Goal: Information Seeking & Learning: Find specific fact

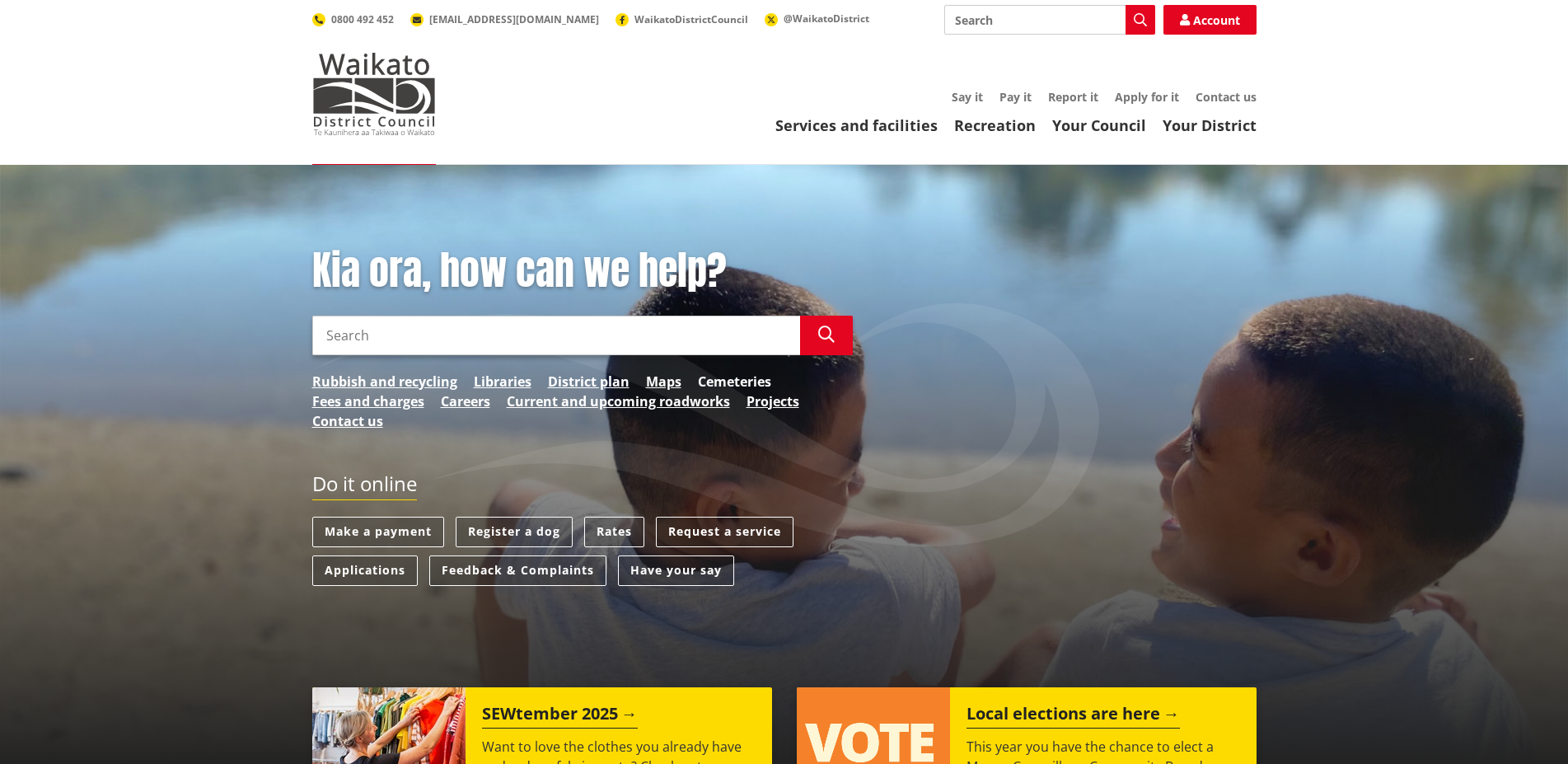
click at [735, 384] on link "Cemeteries" at bounding box center [735, 382] width 73 height 20
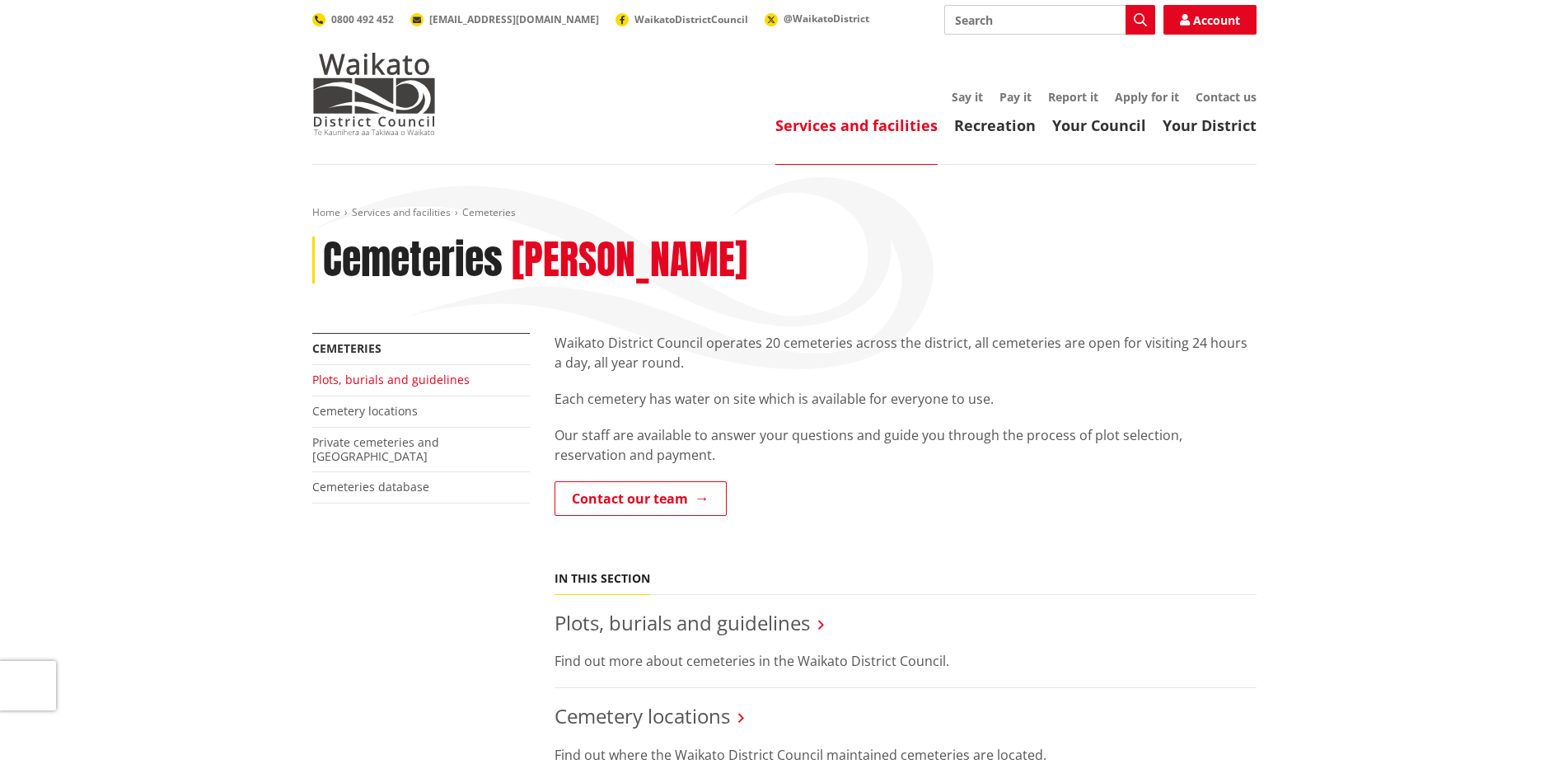
click at [358, 382] on link "Plots, burials and guidelines" at bounding box center [391, 380] width 157 height 15
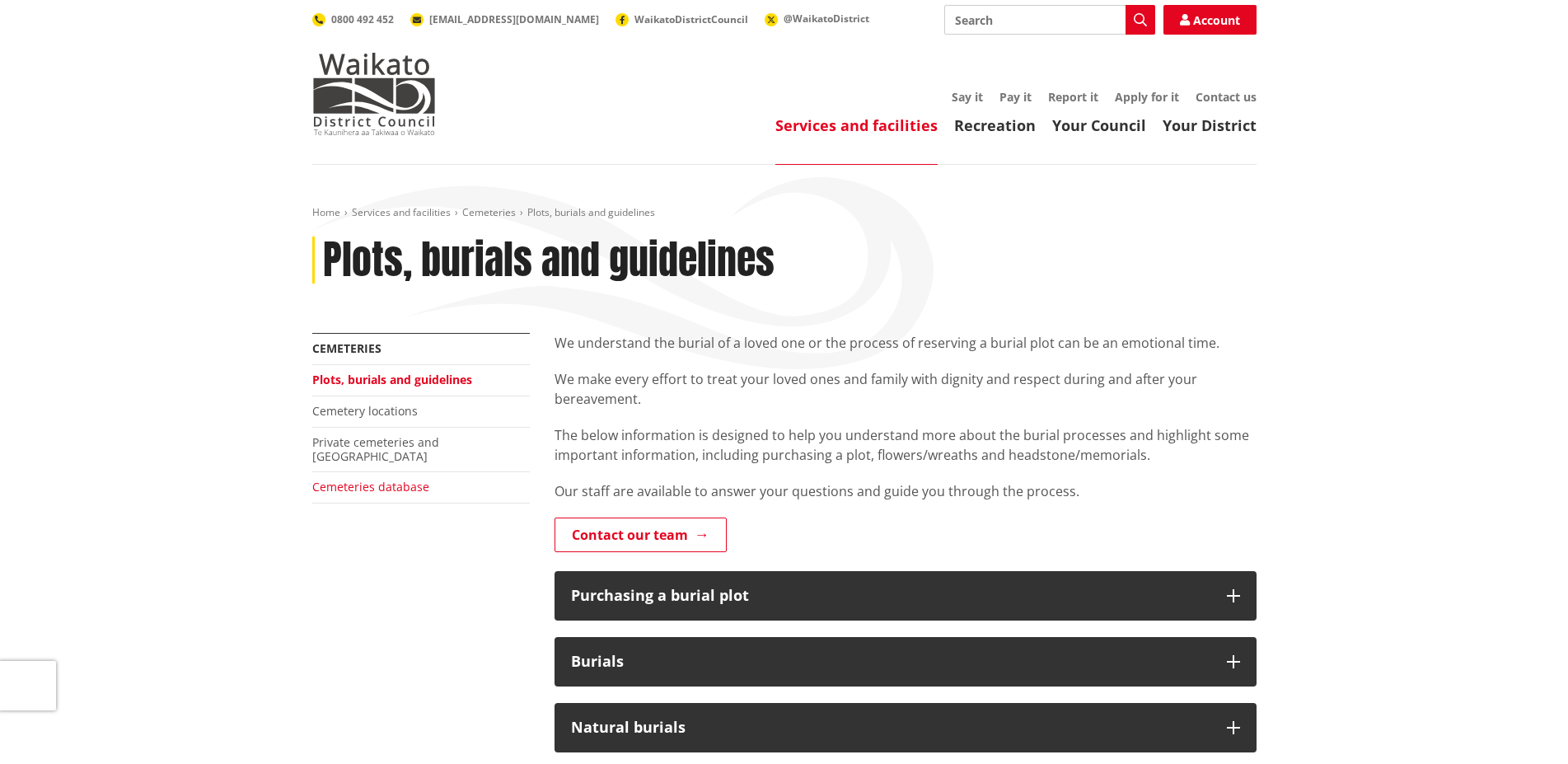
click at [386, 479] on link "Cemeteries database" at bounding box center [370, 486] width 117 height 15
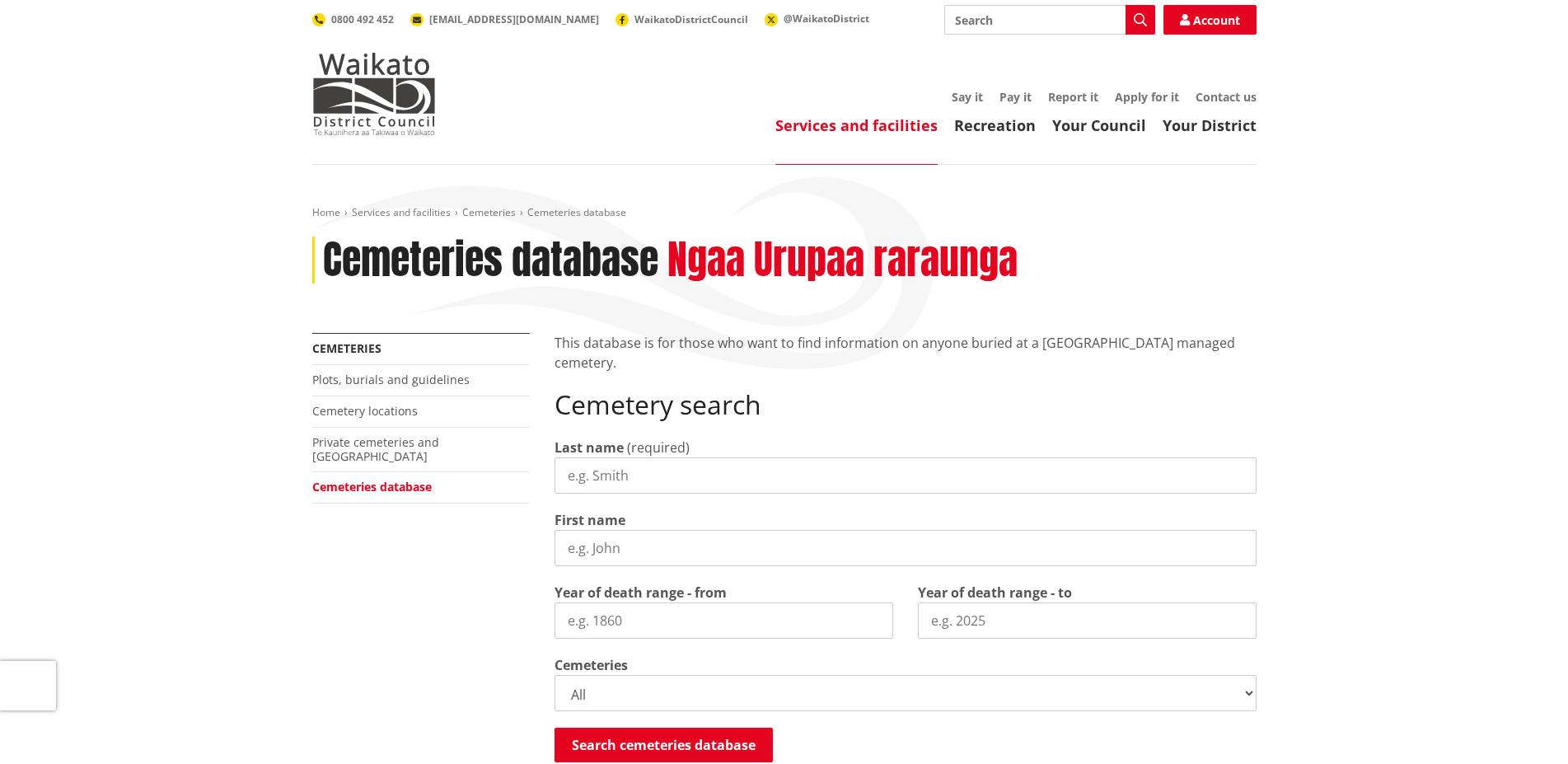
click at [586, 474] on input "Last name" at bounding box center [905, 475] width 702 height 37
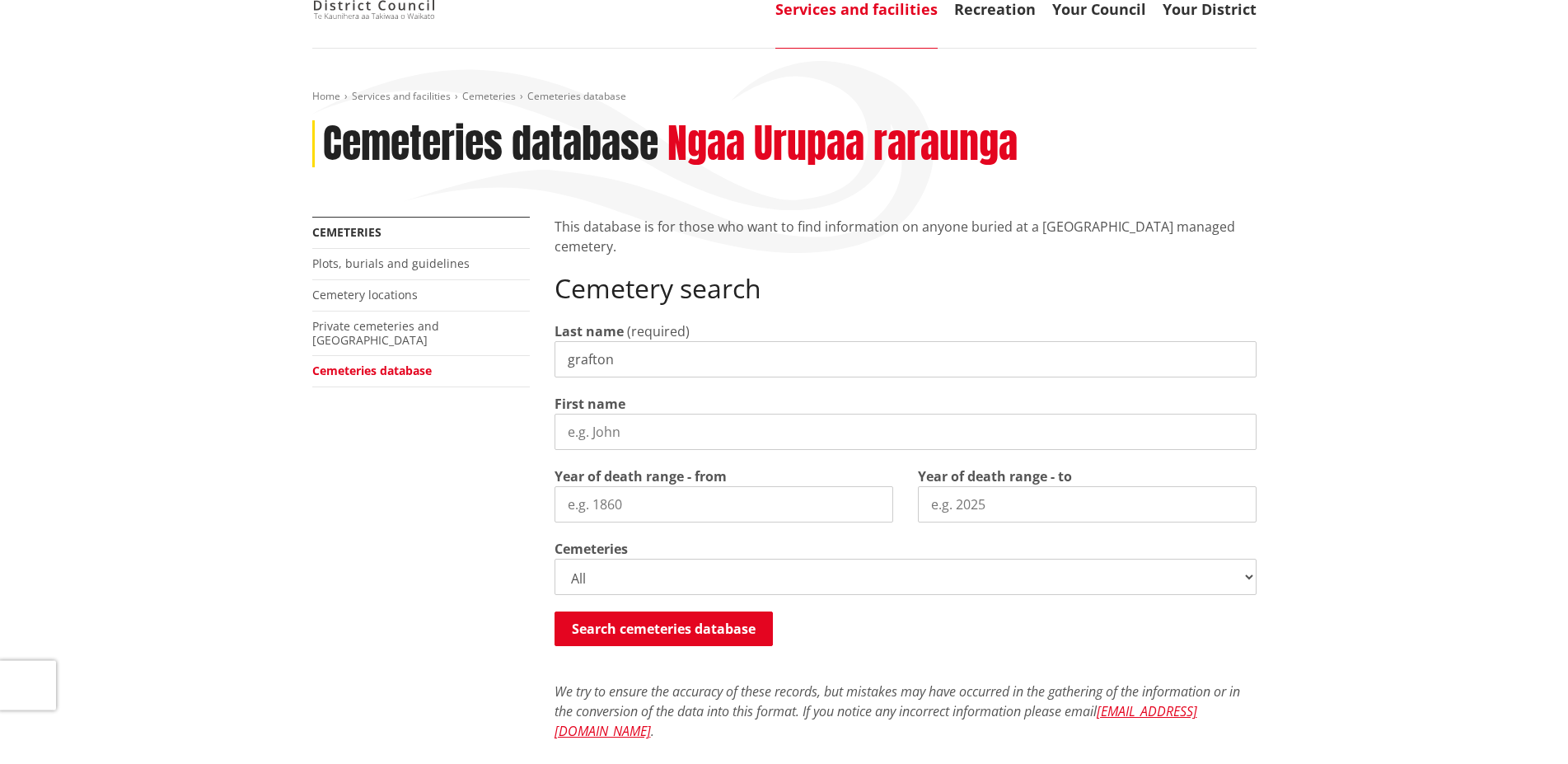
scroll to position [168, 0]
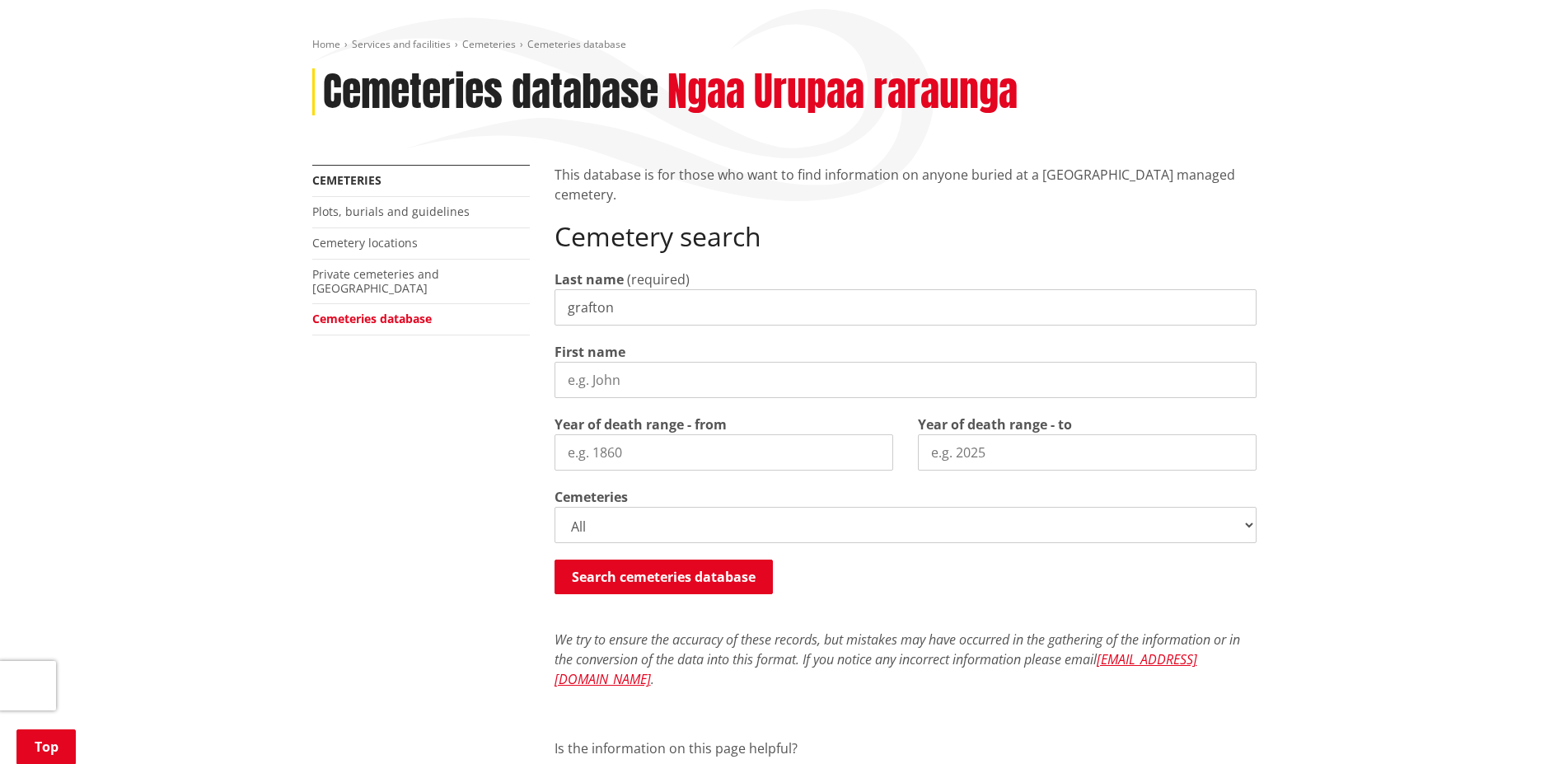
type input "grafton"
click at [554, 507] on select "All Gordonton Ashes Memorial Berm Gordonton Lawn Gordonton Octagonal Ashes Gord…" at bounding box center [905, 525] width 702 height 37
click option "Huntly Old Lawn" at bounding box center [0, 0] width 0 height 0
click at [699, 578] on button "Search cemeteries database" at bounding box center [663, 577] width 219 height 35
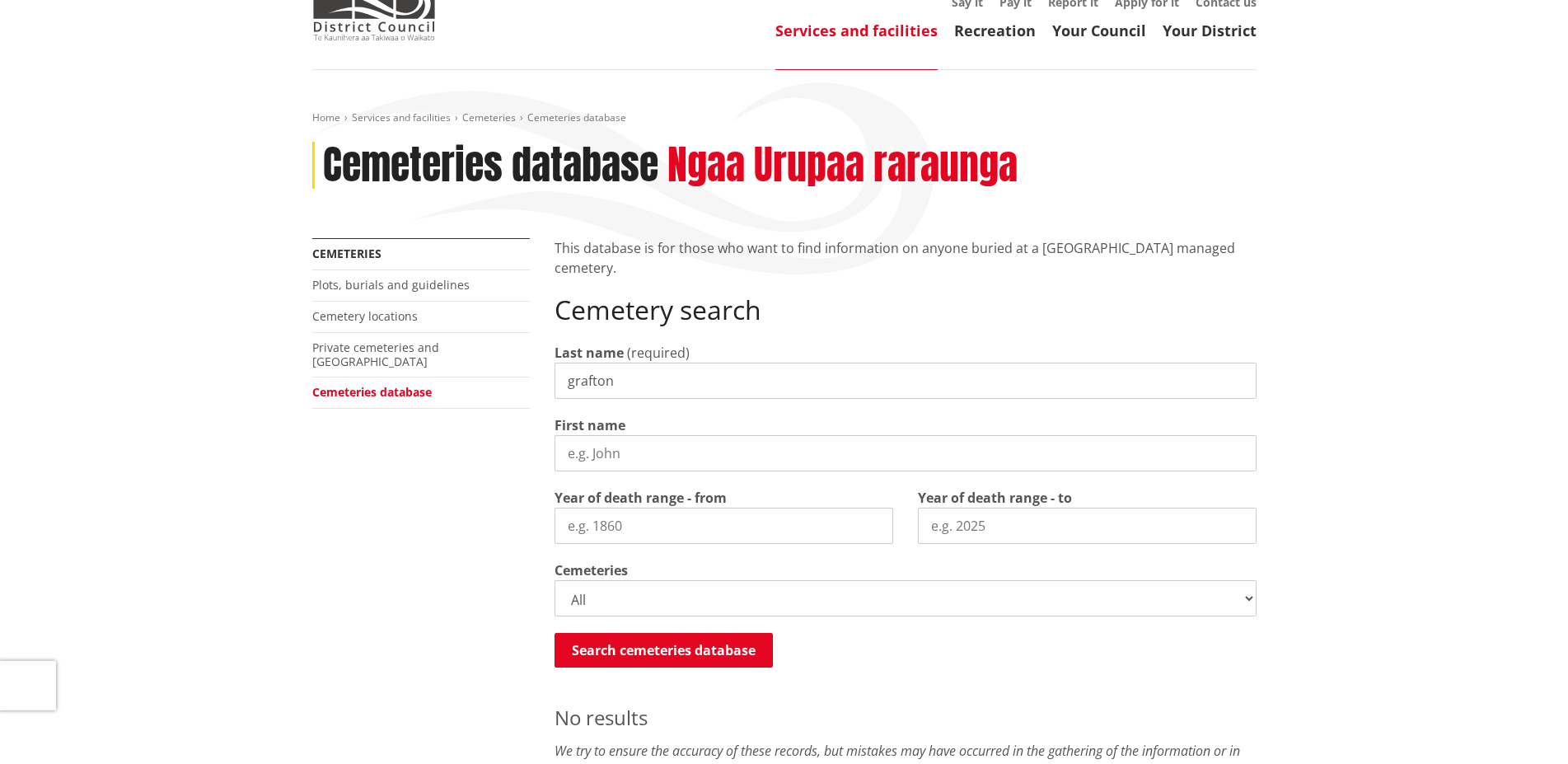
scroll to position [293, 0]
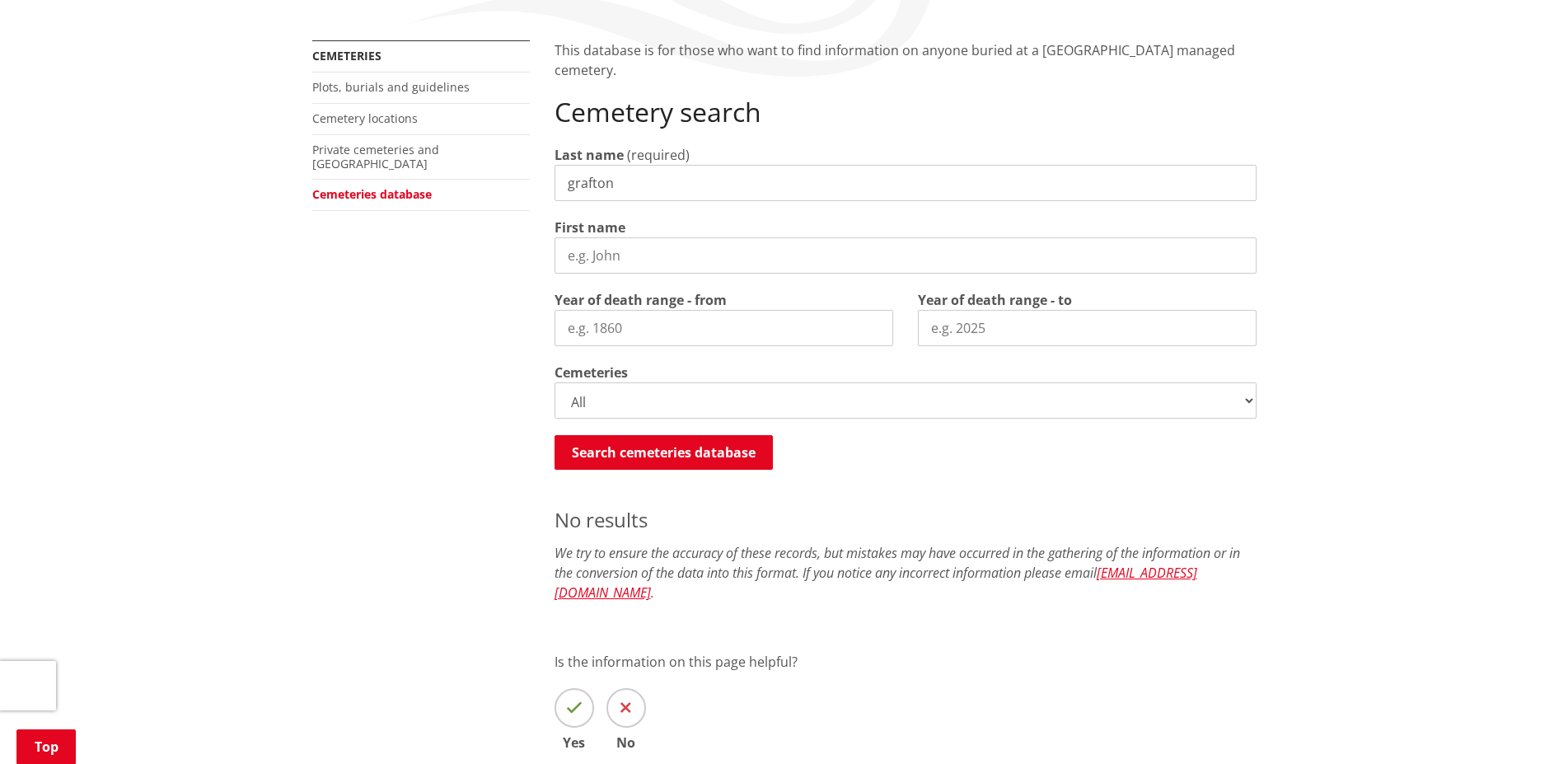
click at [554, 382] on select "All Gordonton Ashes Memorial Berm Gordonton Lawn Gordonton Octagonal Ashes Gord…" at bounding box center [905, 400] width 702 height 37
click option "Huntly Old" at bounding box center [0, 0] width 0 height 0
click at [690, 457] on button "Search cemeteries database" at bounding box center [663, 452] width 219 height 35
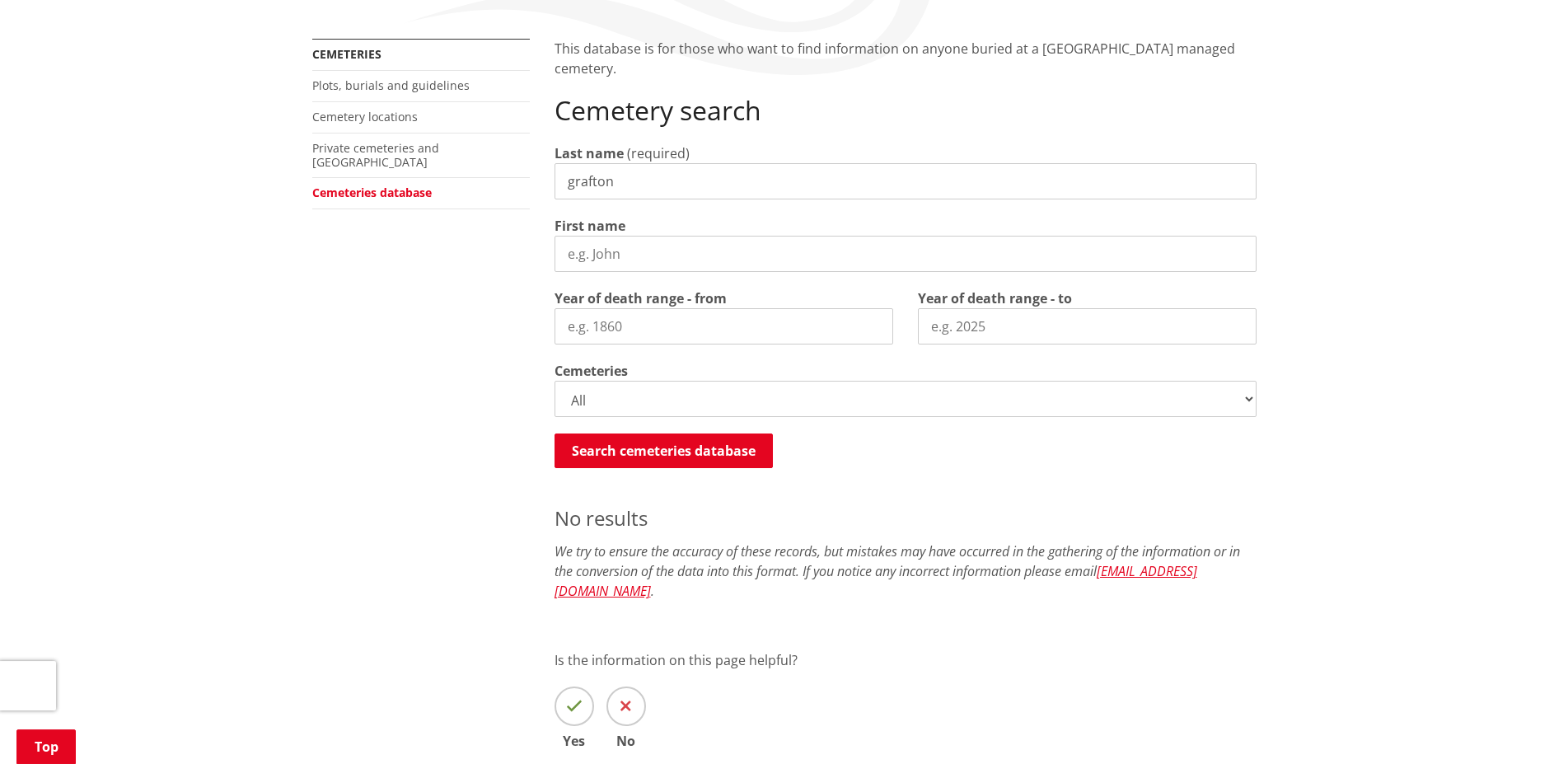
scroll to position [293, 0]
click at [554, 382] on select "All Gordonton Ashes Memorial Berm Gordonton Lawn Gordonton Octagonal Ashes Gord…" at bounding box center [905, 400] width 702 height 37
click option "Huntly Octagonal Ashes" at bounding box center [0, 0] width 0 height 0
click at [753, 451] on button "Search cemeteries database" at bounding box center [663, 452] width 219 height 35
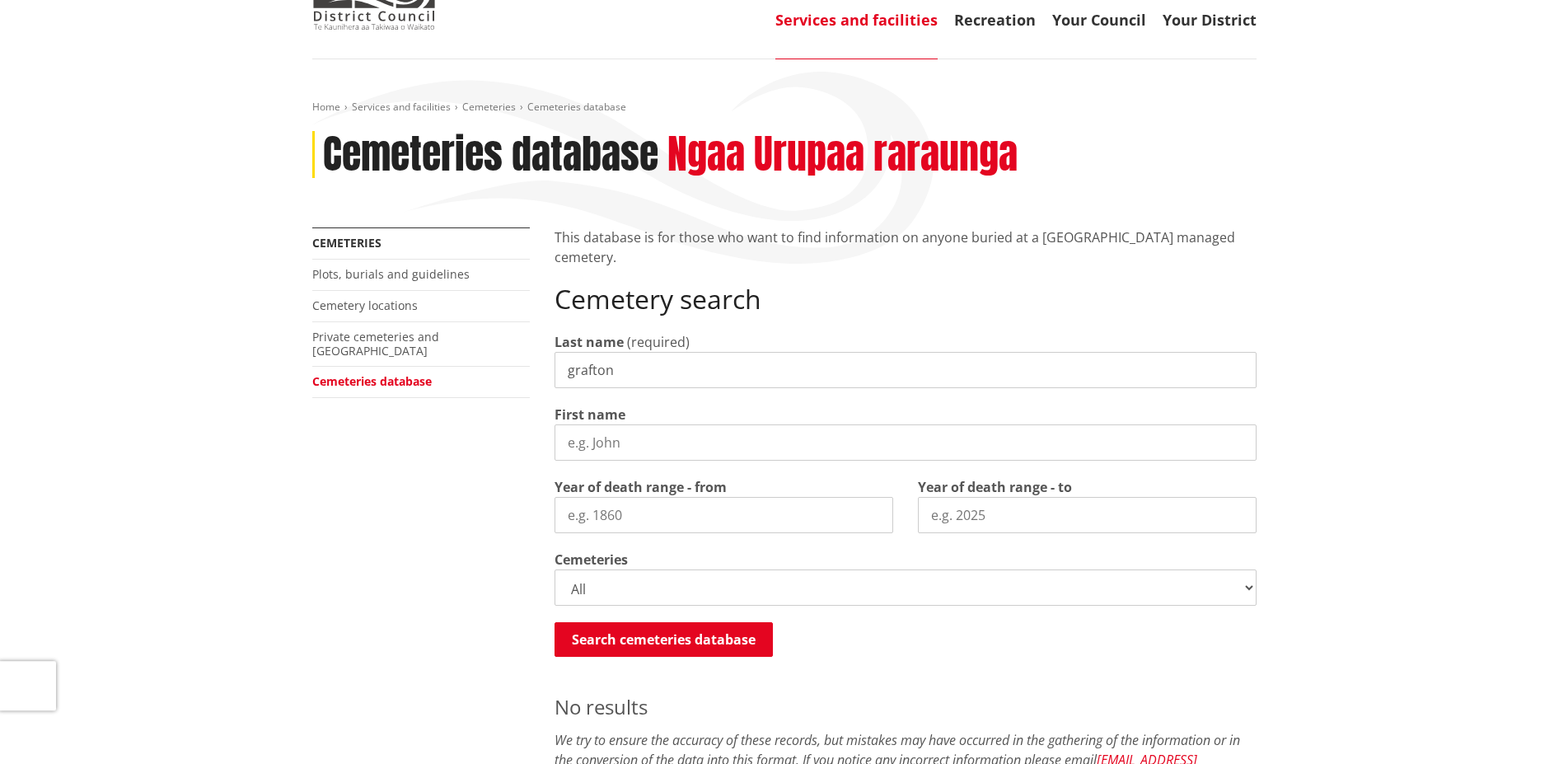
scroll to position [209, 0]
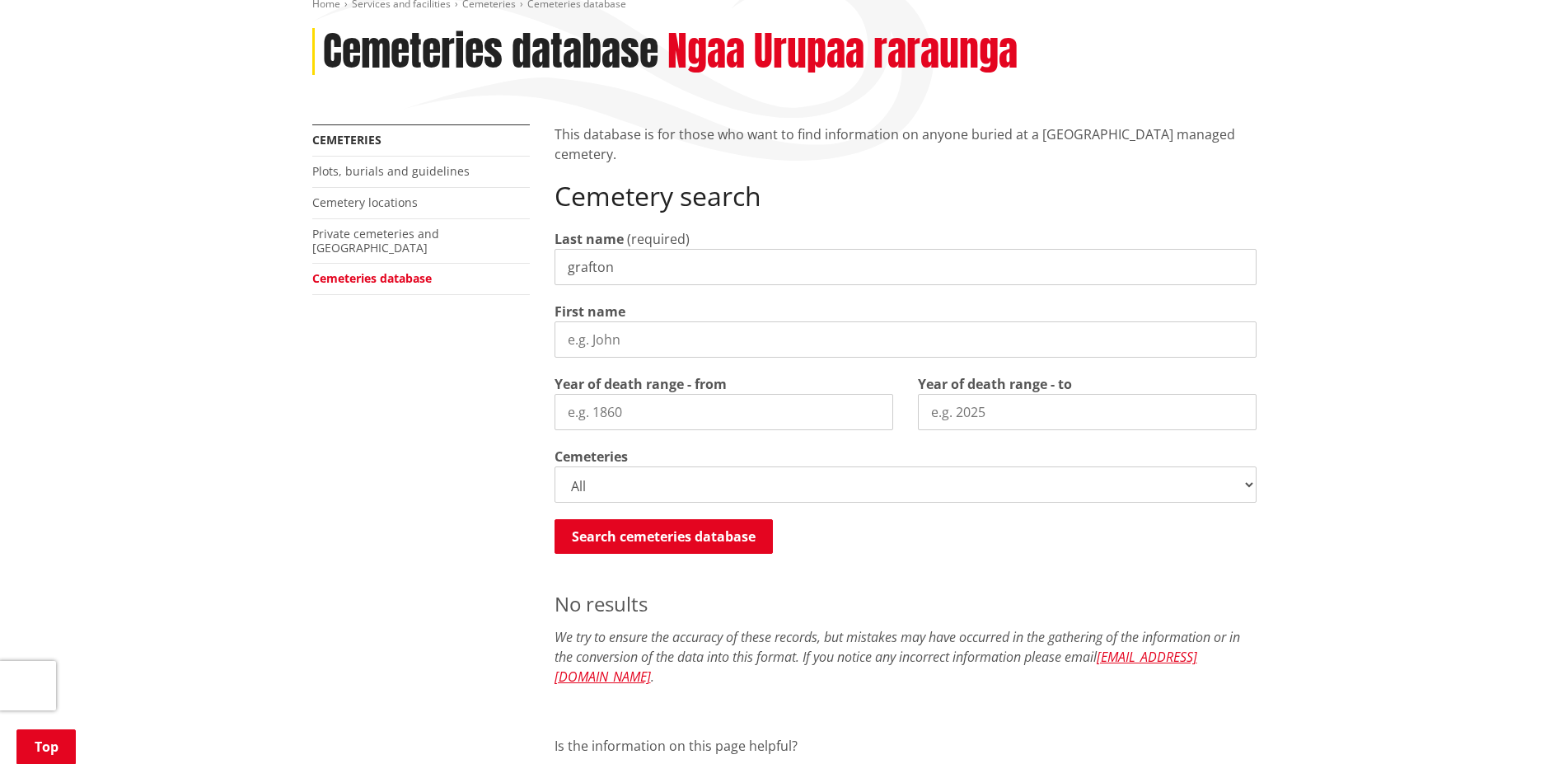
click at [554, 467] on select "All Gordonton Ashes Memorial Berm Gordonton Lawn Gordonton Octagonal Ashes Gord…" at bounding box center [905, 485] width 702 height 37
click option "Huntly Ashes Plaque Berm" at bounding box center [0, 0] width 0 height 0
click at [695, 535] on button "Search cemeteries database" at bounding box center [663, 537] width 219 height 35
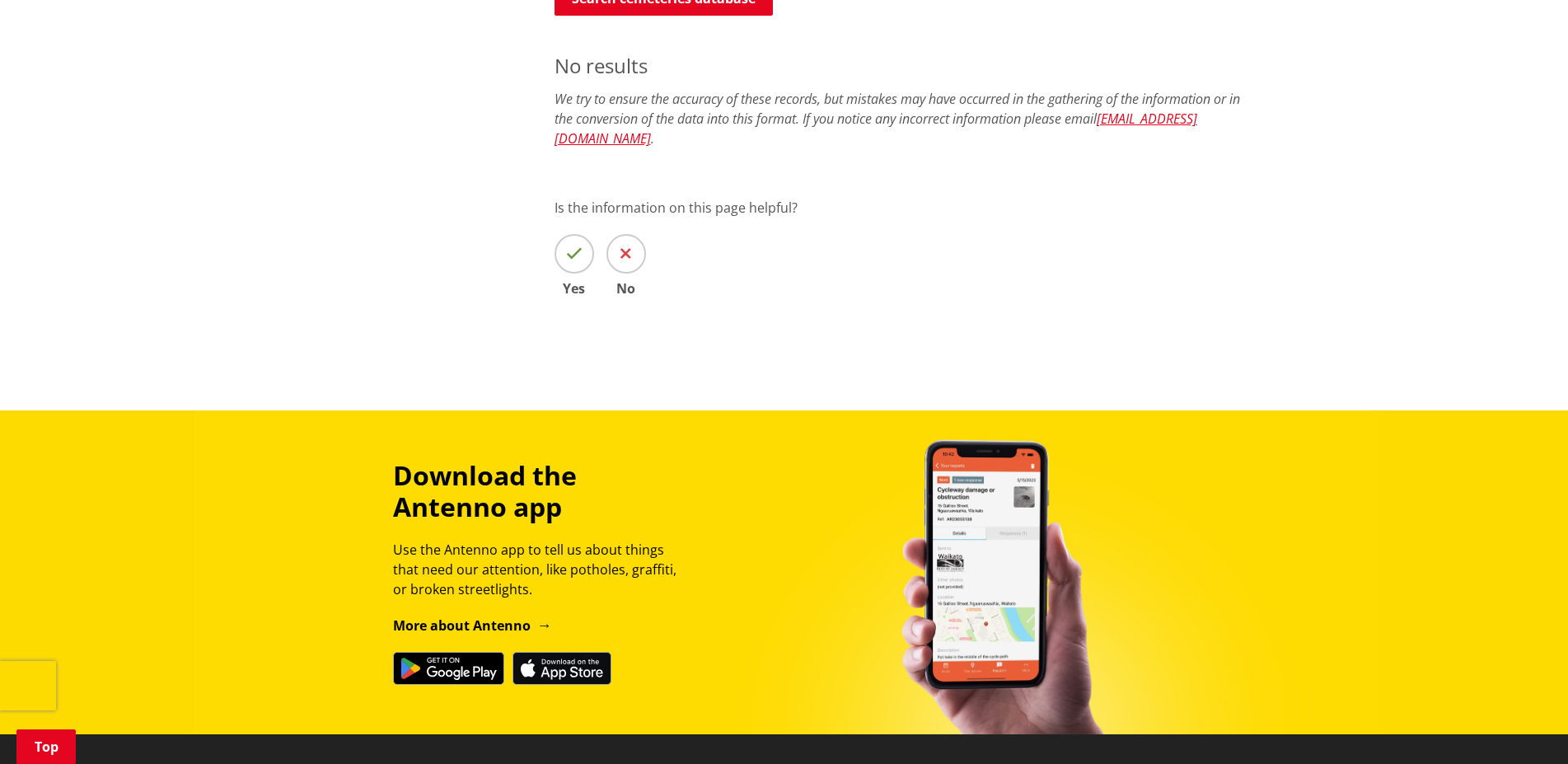
scroll to position [461, 0]
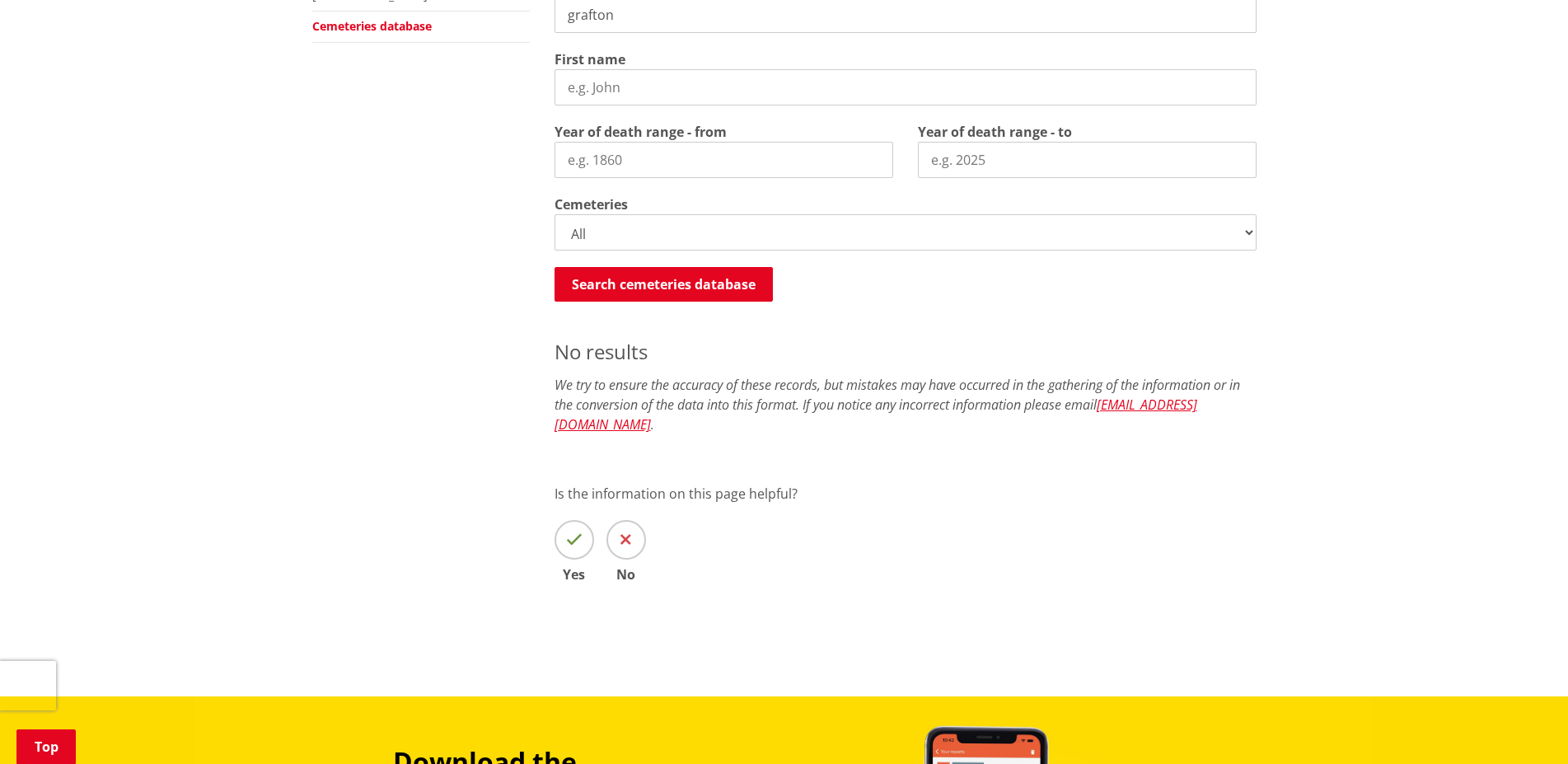
click at [554, 215] on select "All Gordonton Ashes Memorial Berm Gordonton Lawn Gordonton Octagonal Ashes Gord…" at bounding box center [905, 233] width 702 height 37
click option "Huntly Ashes Memorial Berm" at bounding box center [0, 0] width 0 height 0
click at [711, 278] on button "Search cemeteries database" at bounding box center [663, 284] width 219 height 35
click at [554, 215] on select "All Gordonton Ashes Memorial Berm Gordonton Lawn Gordonton Octagonal Ashes Gord…" at bounding box center [905, 233] width 702 height 37
select select
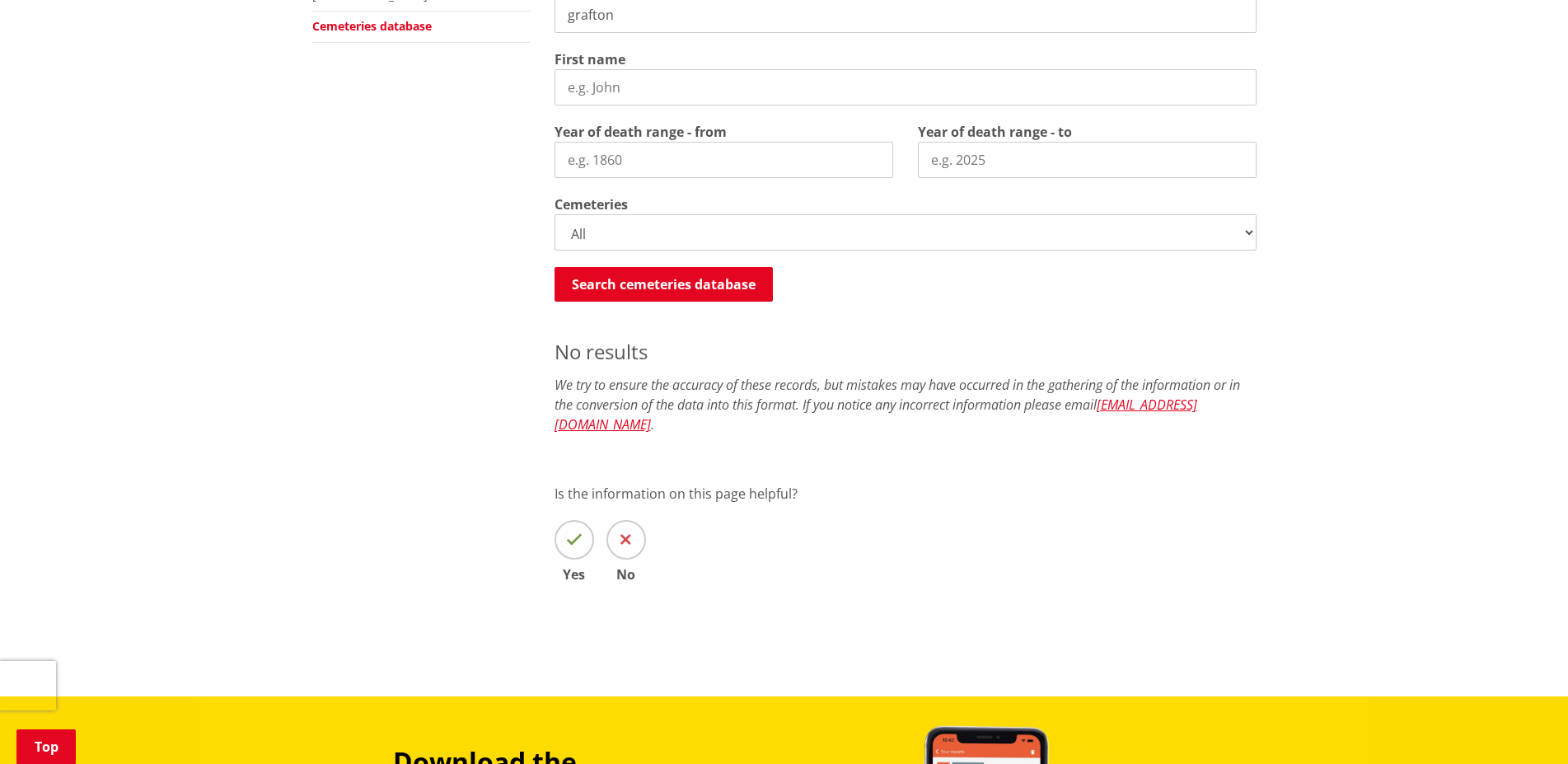
click option "Huntly Old Lawn" at bounding box center [0, 0] width 0 height 0
click at [632, 286] on button "Search cemeteries database" at bounding box center [663, 284] width 219 height 35
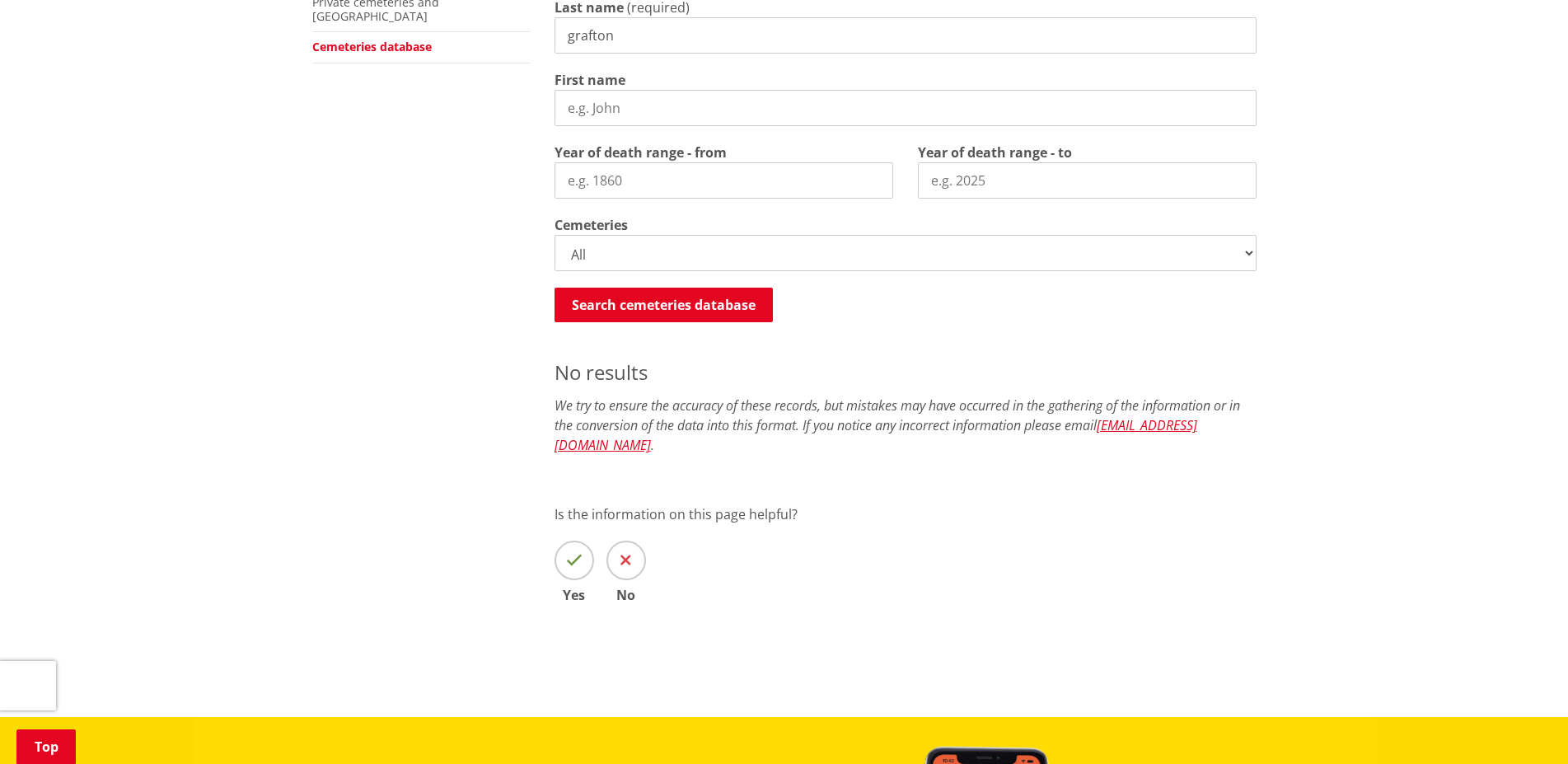
scroll to position [293, 0]
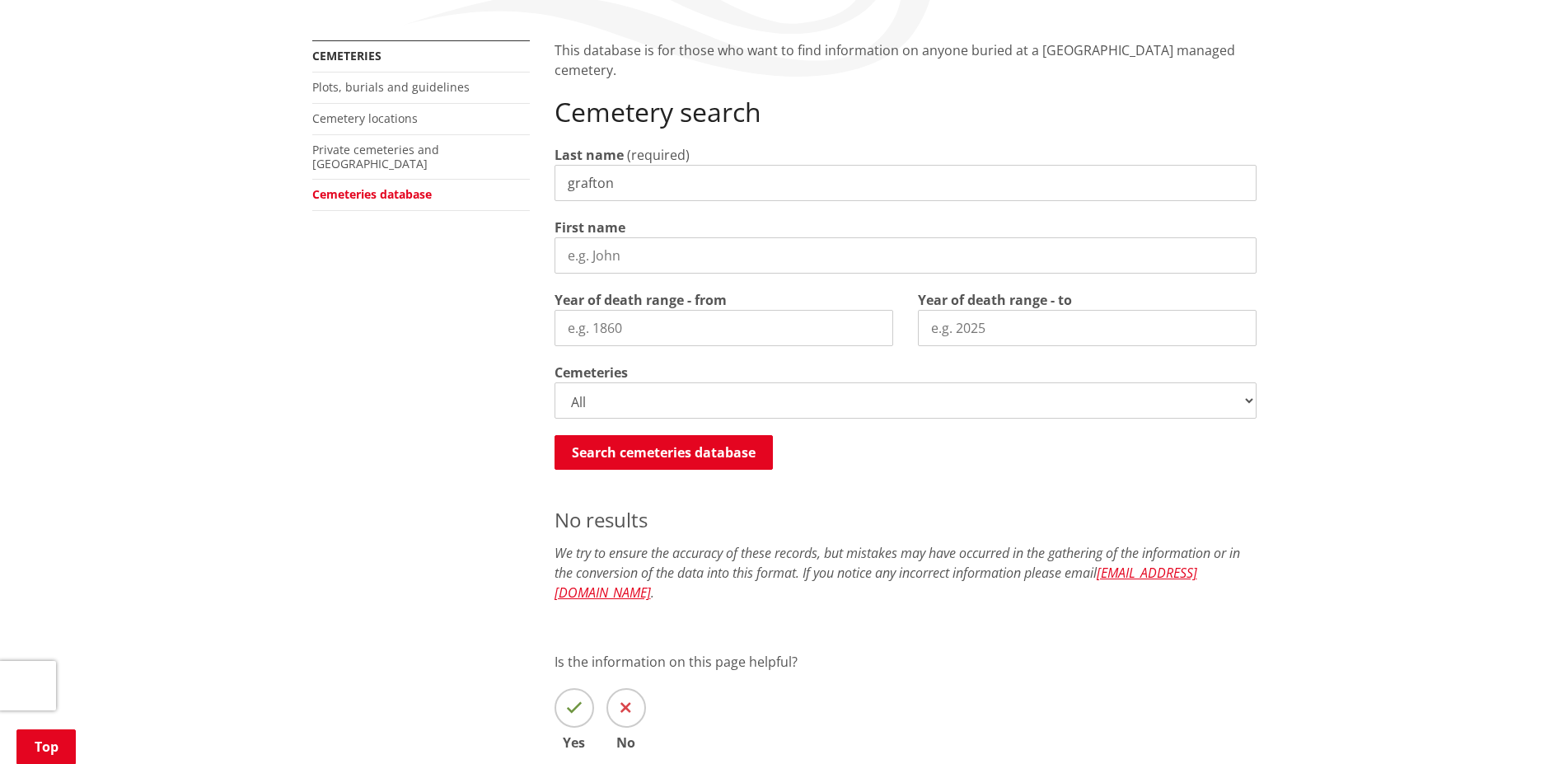
click at [934, 334] on input "Year of death range - to" at bounding box center [1087, 328] width 339 height 37
type input "1975"
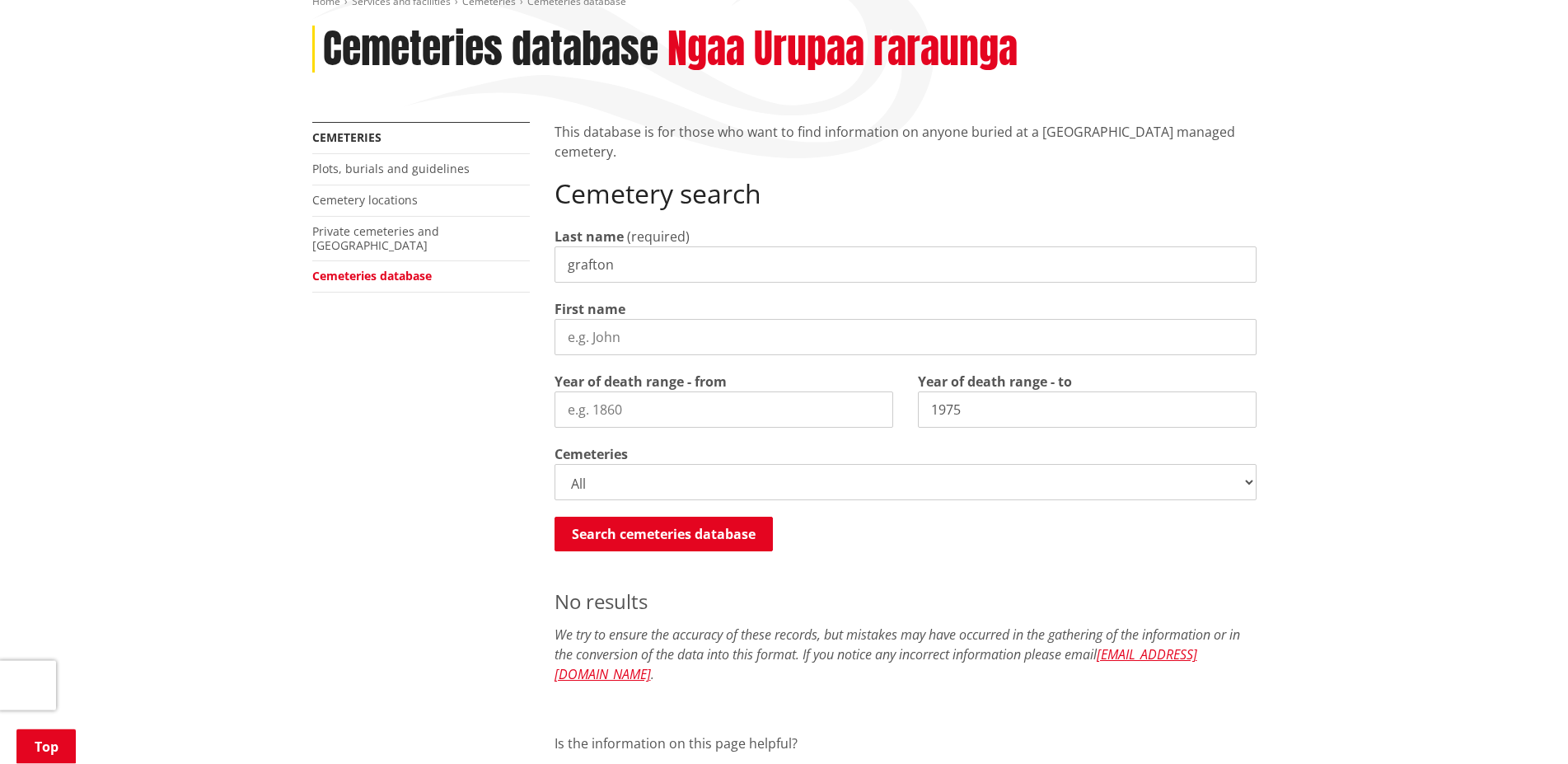
scroll to position [209, 0]
